Goal: Information Seeking & Learning: Learn about a topic

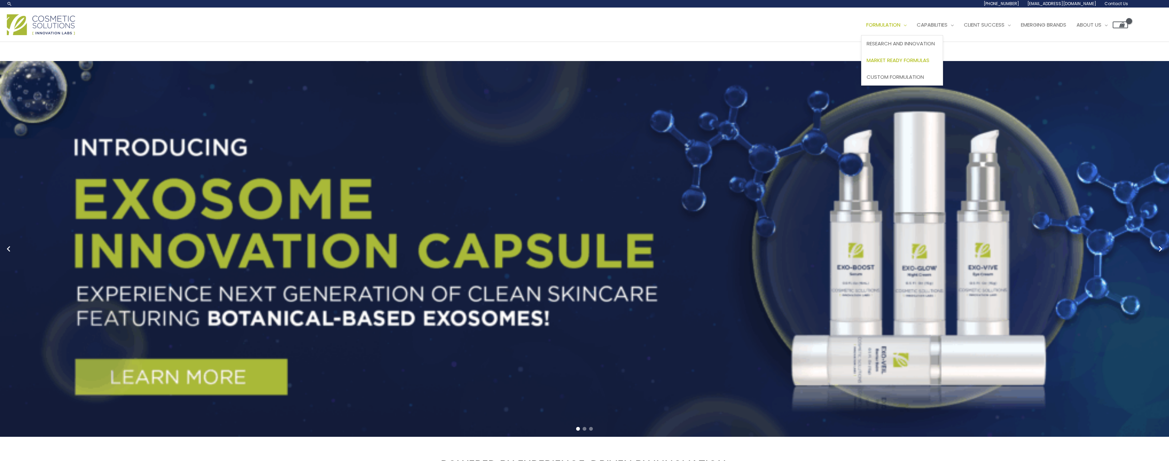
click at [921, 63] on span "Market Ready Formulas" at bounding box center [897, 60] width 63 height 7
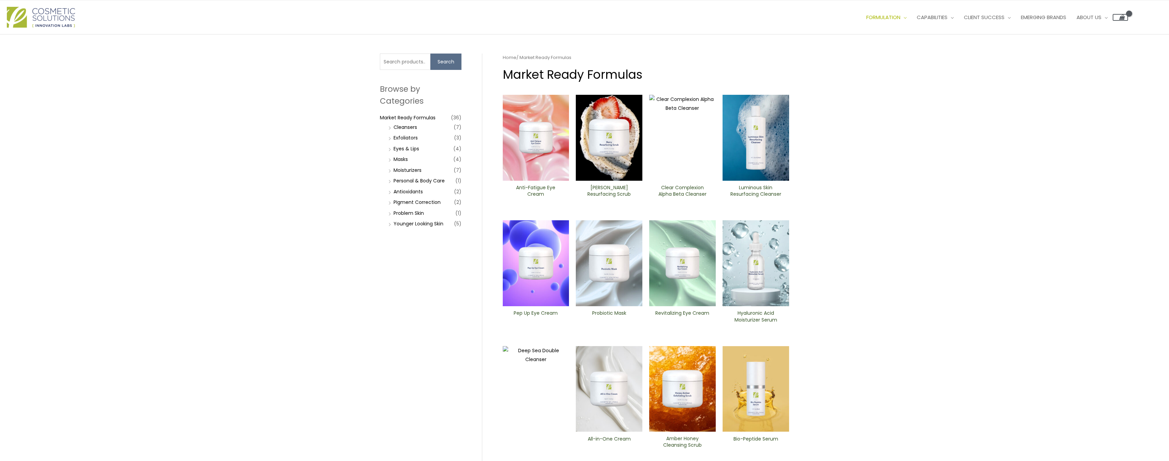
scroll to position [11, 0]
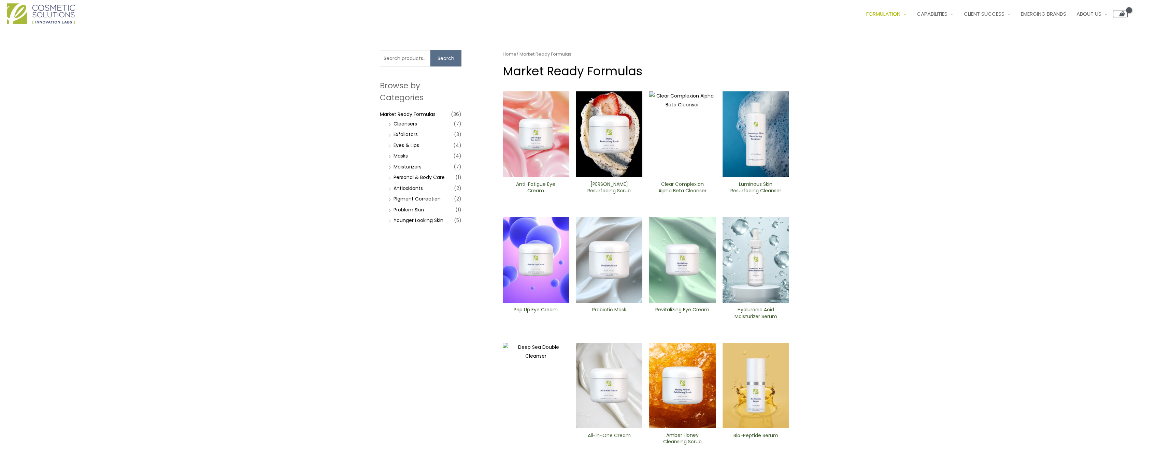
click at [391, 221] on li "Younger Looking Skin (5)" at bounding box center [424, 221] width 75 height 10
click at [403, 221] on link "Younger Looking Skin" at bounding box center [418, 220] width 50 height 7
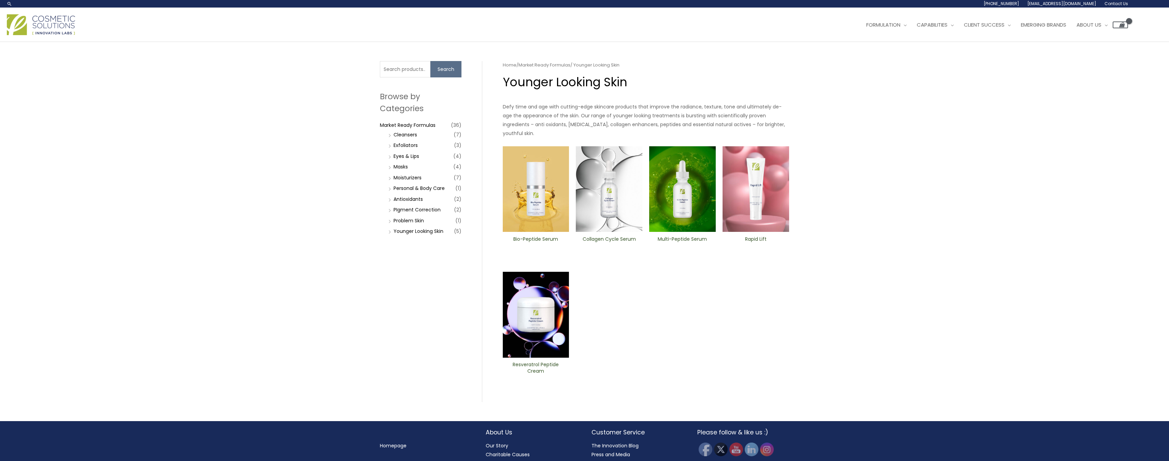
click at [688, 182] on img at bounding box center [682, 189] width 67 height 86
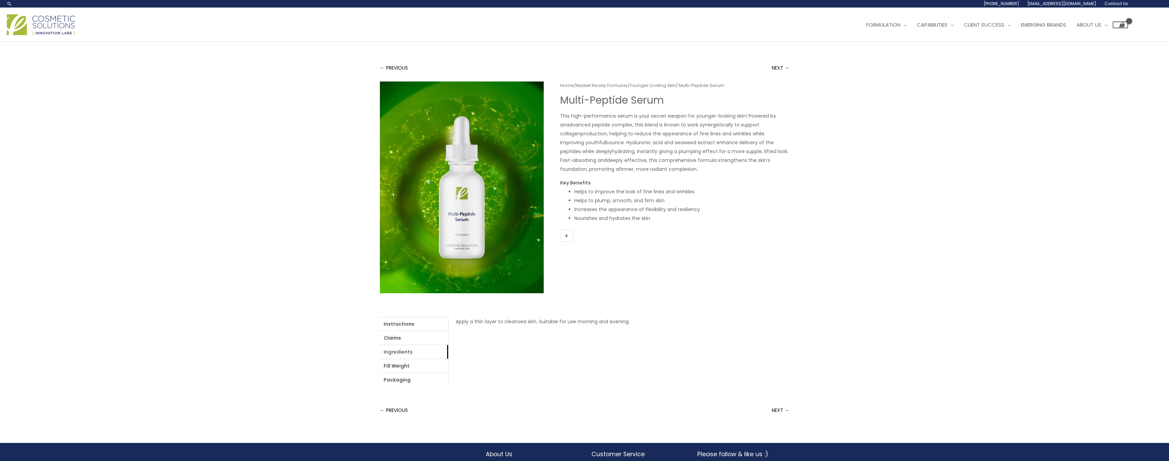
click at [407, 348] on link "Ingredients" at bounding box center [414, 352] width 68 height 14
